Goal: Check status: Check status

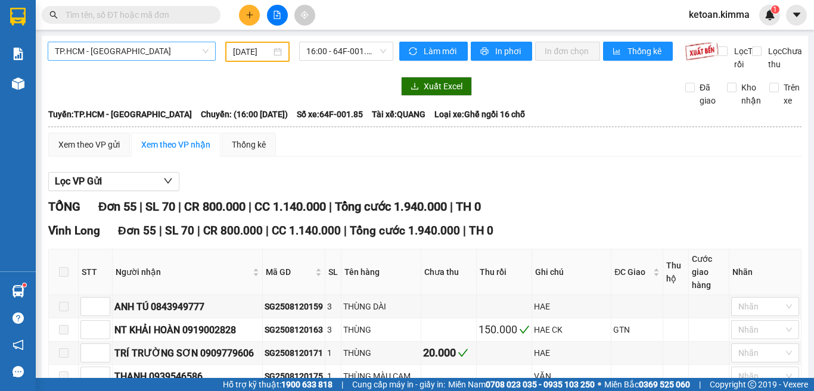
click at [150, 49] on span "TP.HCM - [GEOGRAPHIC_DATA]" at bounding box center [132, 51] width 154 height 18
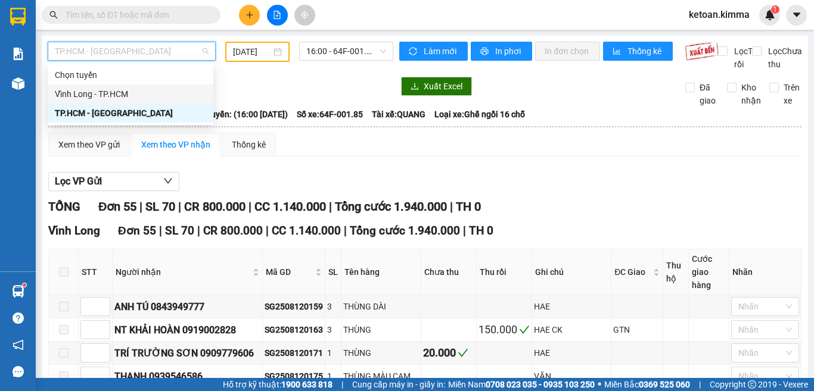
click at [117, 91] on div "Vĩnh Long - TP.HCM" at bounding box center [130, 94] width 151 height 13
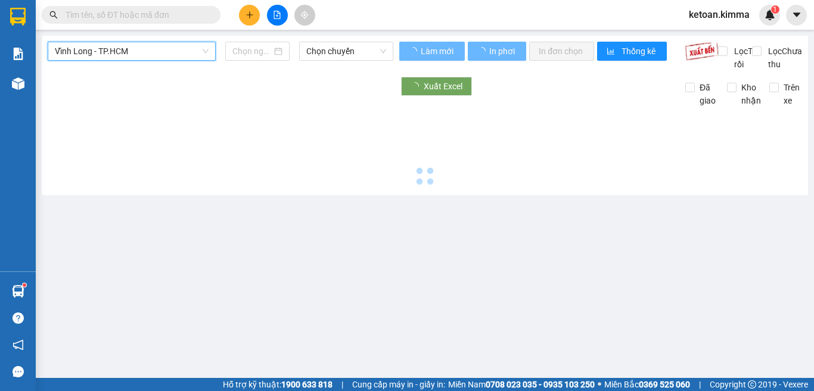
type input "[DATE]"
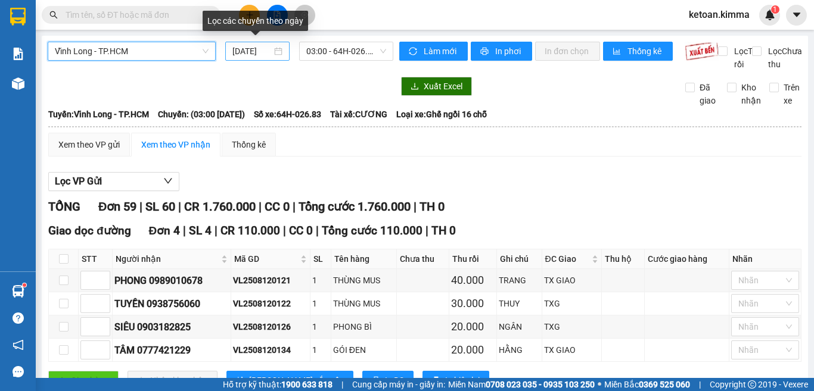
click at [245, 49] on input "[DATE]" at bounding box center [251, 51] width 39 height 13
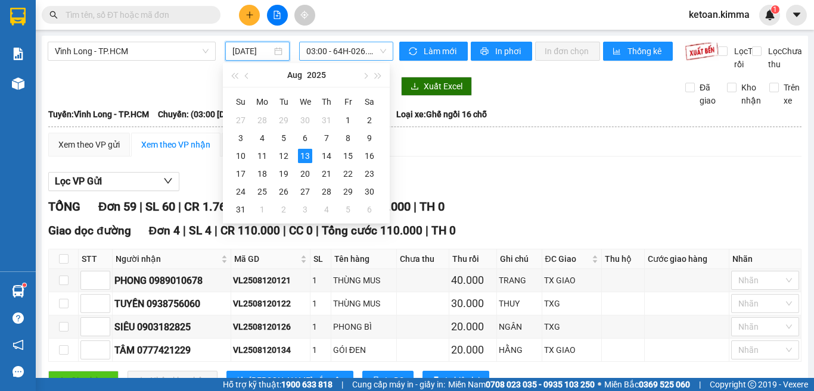
click at [325, 52] on span "03:00 - 64H-026.83" at bounding box center [346, 51] width 80 height 18
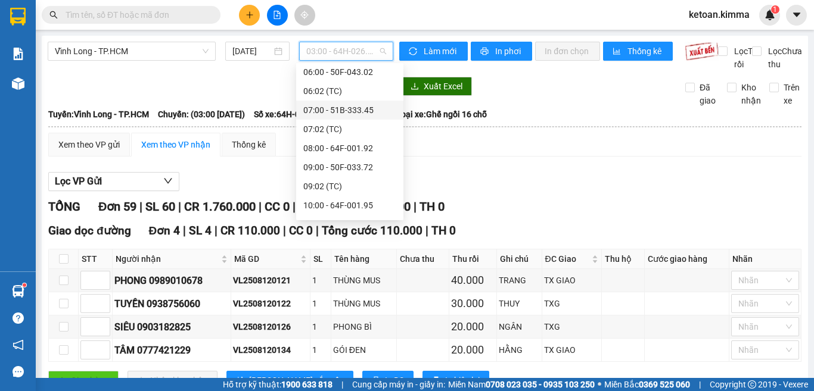
scroll to position [138, 0]
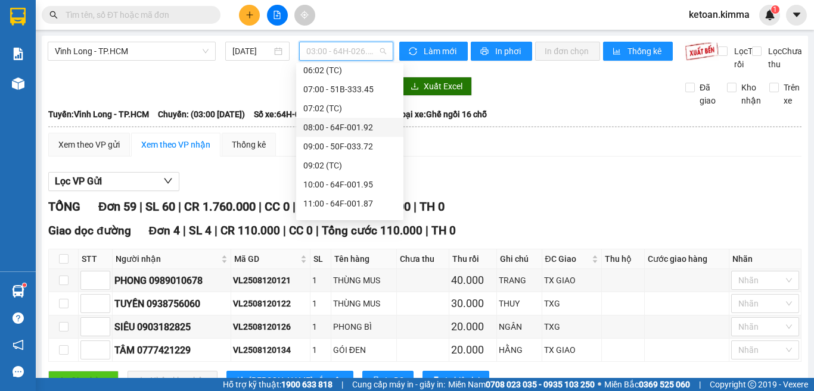
click at [349, 130] on div "08:00 - 64F-001.92" at bounding box center [349, 127] width 93 height 13
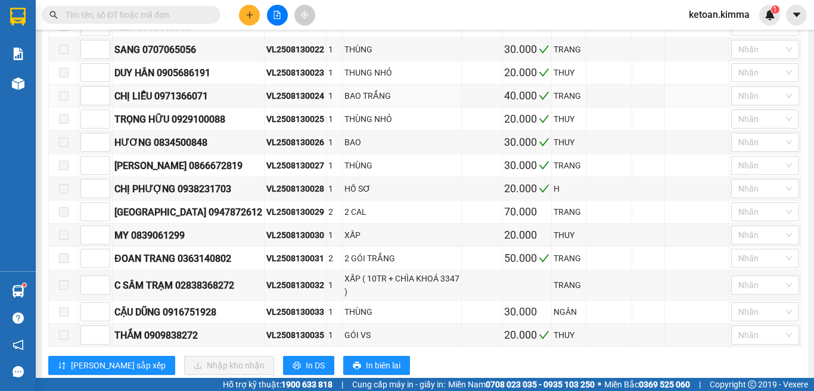
scroll to position [358, 0]
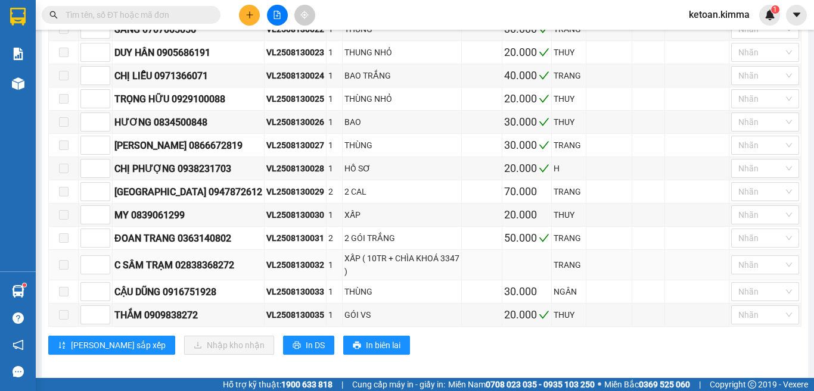
click at [288, 261] on div "VL2508130032" at bounding box center [295, 265] width 58 height 13
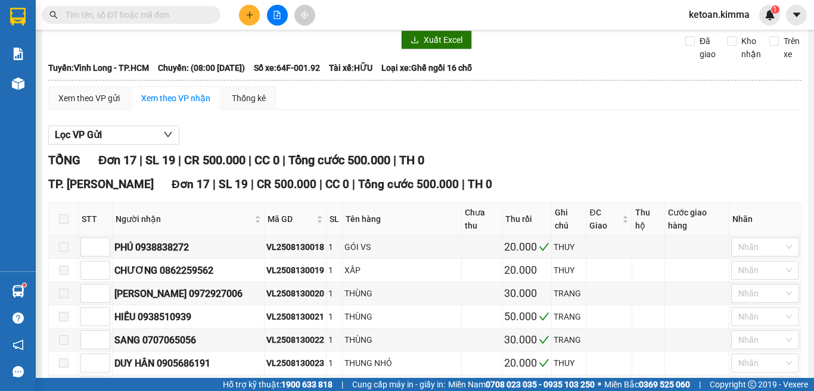
scroll to position [0, 0]
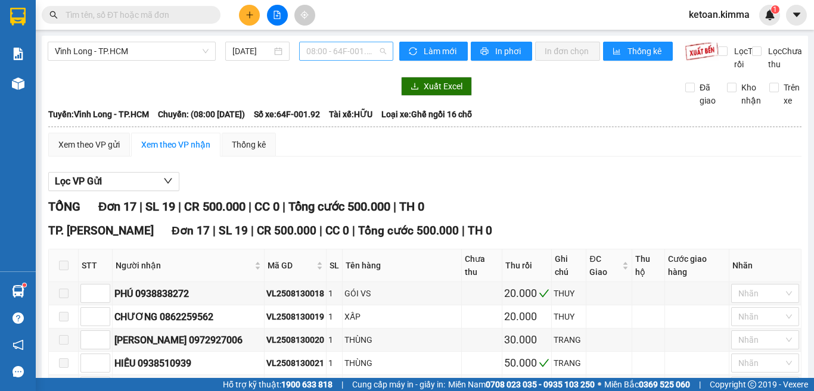
click at [319, 51] on span "08:00 - 64F-001.92" at bounding box center [346, 51] width 80 height 18
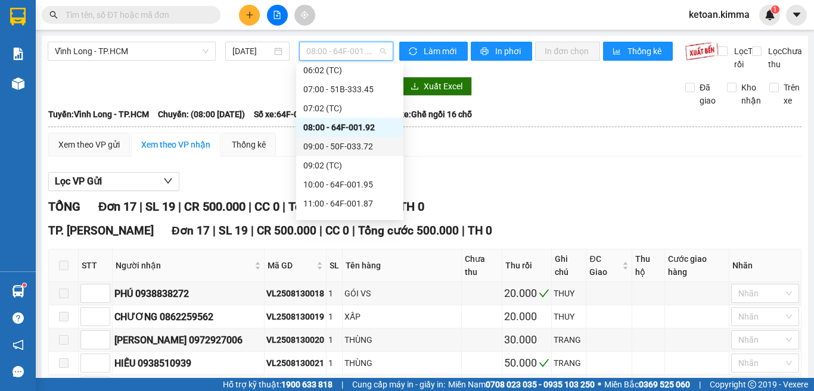
click at [344, 150] on div "09:00 - 50F-033.72" at bounding box center [349, 146] width 93 height 13
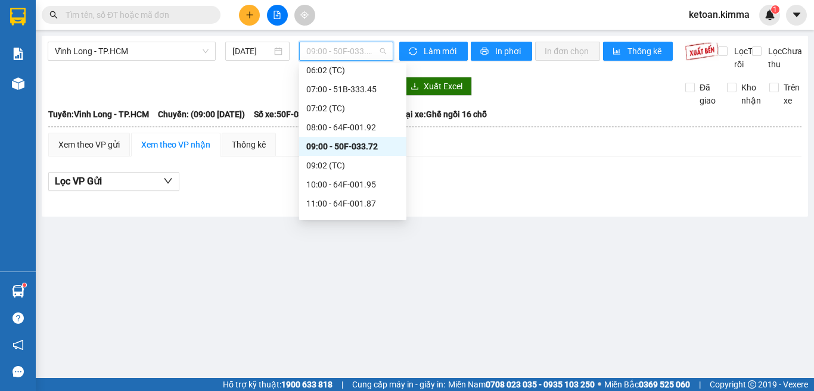
click at [330, 54] on span "09:00 - 50F-033.72" at bounding box center [346, 51] width 80 height 18
click at [352, 186] on div "10:00 - 64F-001.95" at bounding box center [352, 184] width 93 height 13
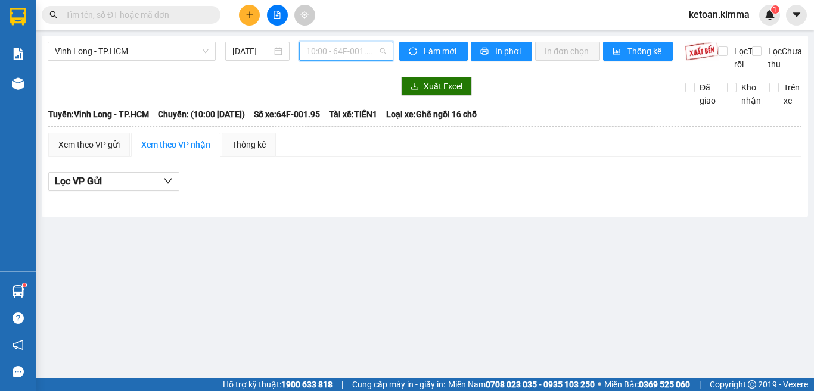
click at [325, 46] on span "10:00 - 64F-001.95" at bounding box center [346, 51] width 80 height 18
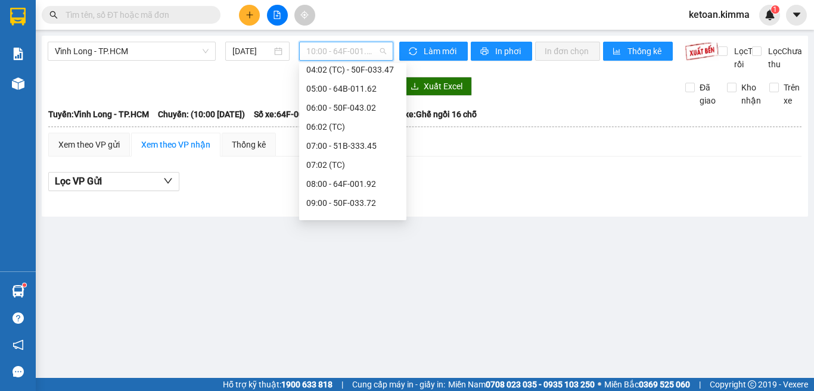
scroll to position [119, 0]
click at [354, 112] on div "07:00 - 51B-333.45" at bounding box center [352, 108] width 93 height 13
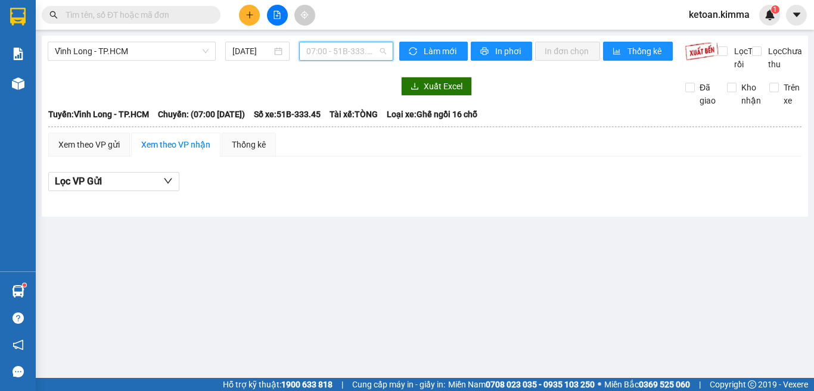
click at [339, 55] on span "07:00 - 51B-333.45" at bounding box center [346, 51] width 80 height 18
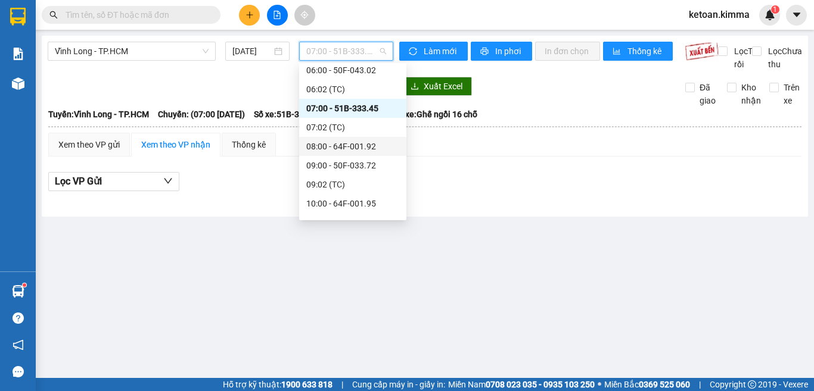
click at [359, 147] on div "08:00 - 64F-001.92" at bounding box center [352, 146] width 93 height 13
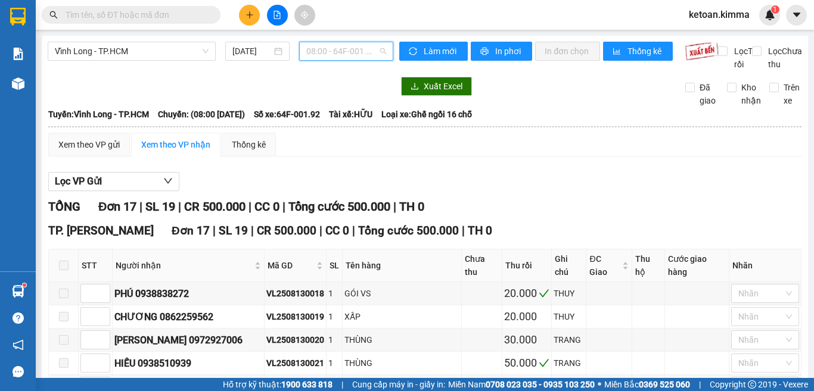
click at [311, 54] on span "08:00 - 64F-001.92" at bounding box center [346, 51] width 80 height 18
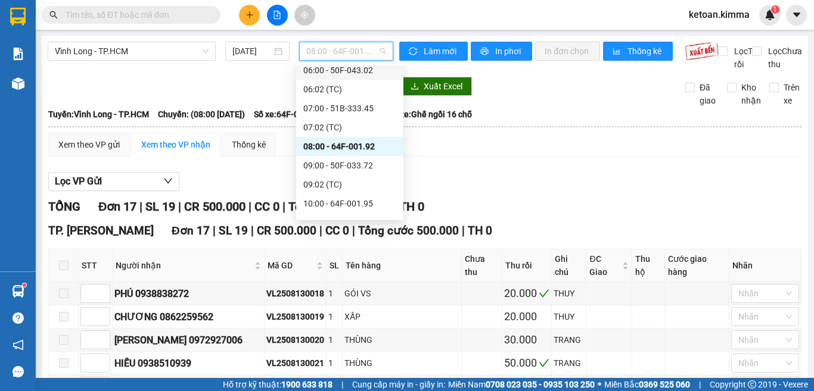
click at [269, 96] on div at bounding box center [221, 86] width 346 height 19
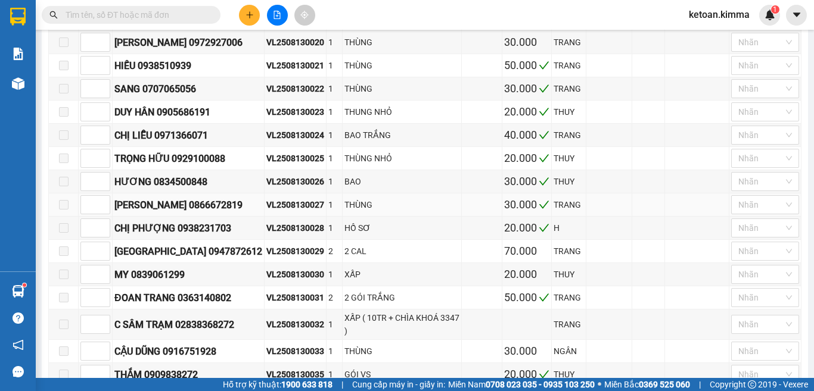
scroll to position [358, 0]
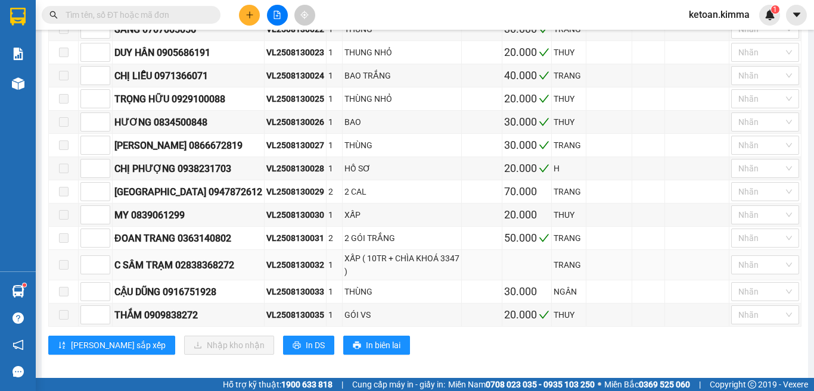
click at [280, 259] on div "VL2508130032" at bounding box center [295, 265] width 58 height 13
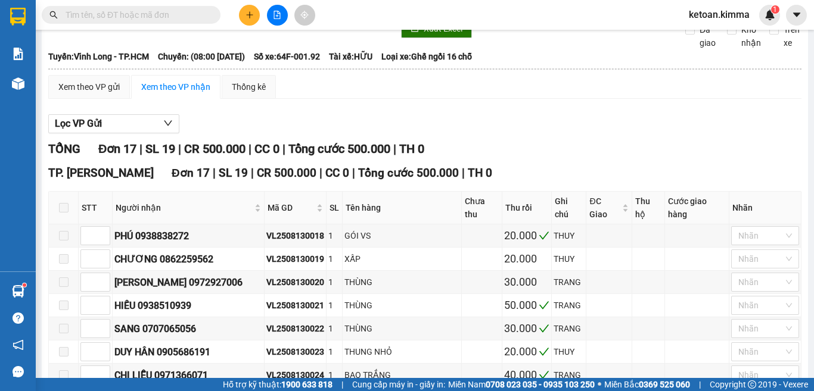
scroll to position [0, 0]
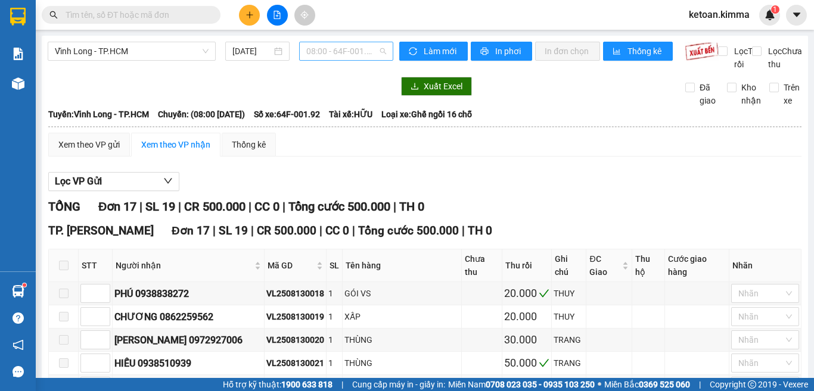
click at [335, 52] on span "08:00 - 64F-001.92" at bounding box center [346, 51] width 80 height 18
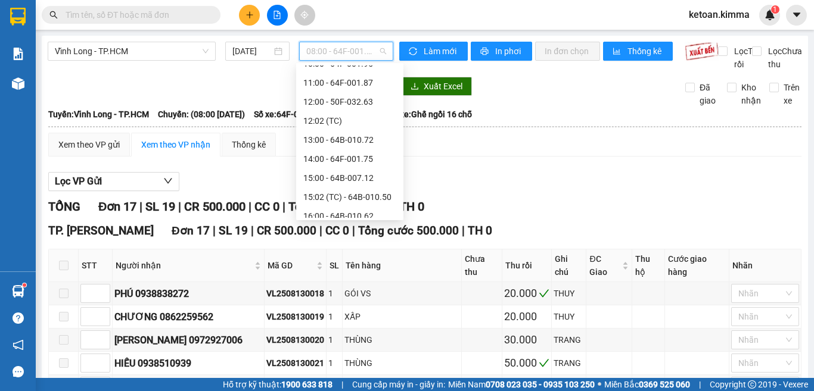
scroll to position [298, 0]
click at [340, 102] on div "13:00 - 64B-010.72" at bounding box center [349, 101] width 93 height 13
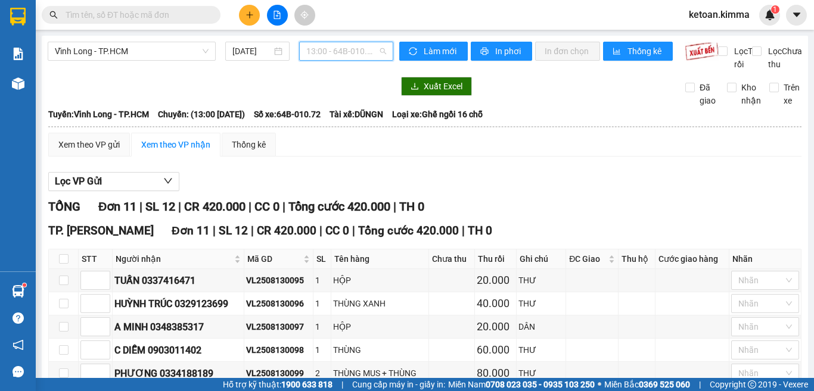
click at [338, 55] on span "13:00 - 64B-010.72" at bounding box center [346, 51] width 80 height 18
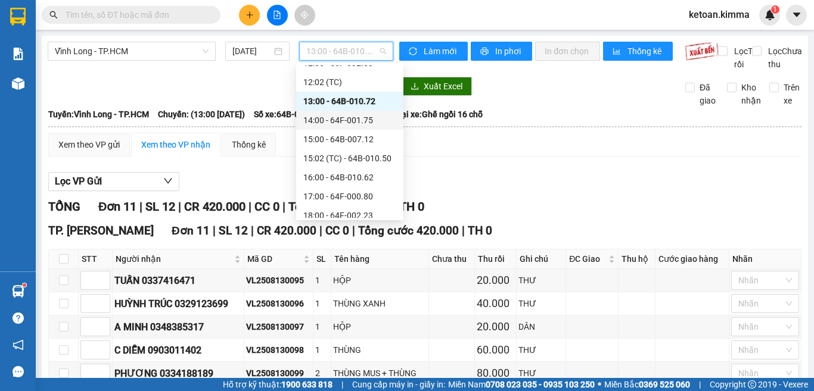
click at [353, 123] on div "14:00 - 64F-001.75" at bounding box center [349, 120] width 93 height 13
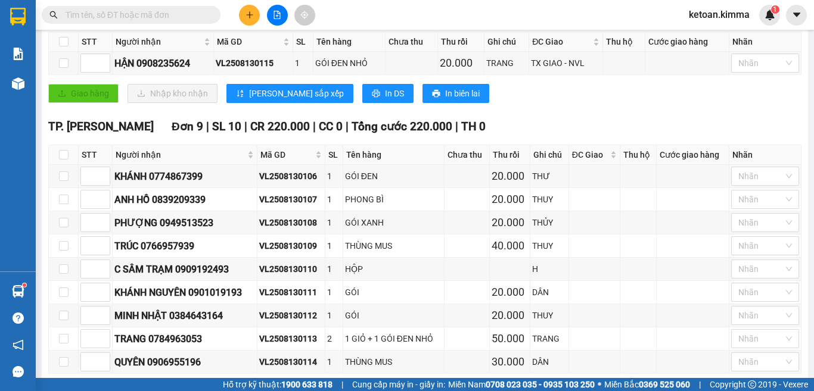
scroll to position [238, 0]
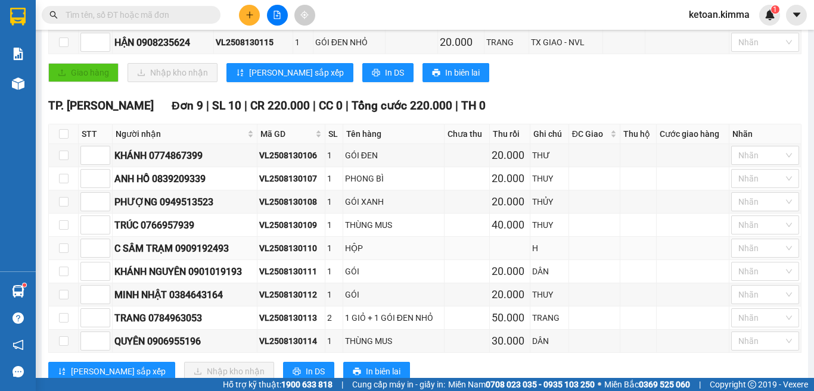
click at [290, 255] on div "VL2508130110" at bounding box center [291, 248] width 64 height 13
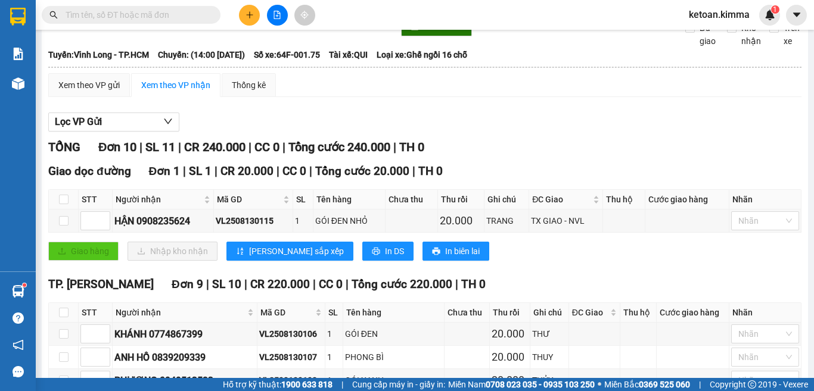
scroll to position [0, 0]
